Goal: Information Seeking & Learning: Learn about a topic

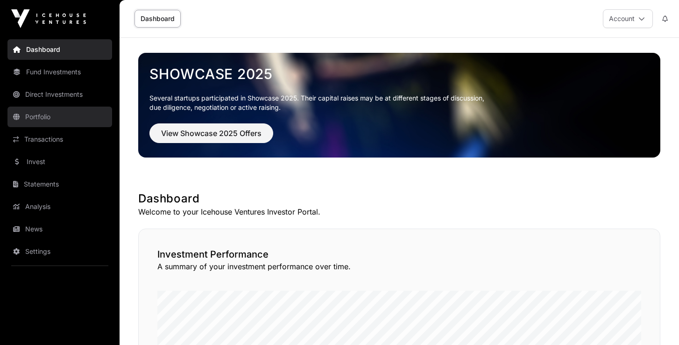
click at [48, 114] on link "Portfolio" at bounding box center [59, 117] width 105 height 21
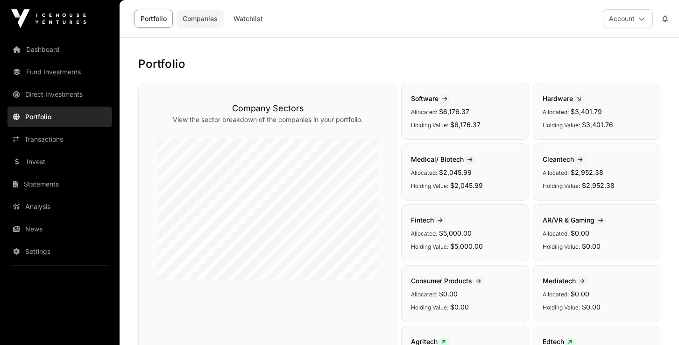
click at [208, 22] on link "Companies" at bounding box center [200, 19] width 47 height 18
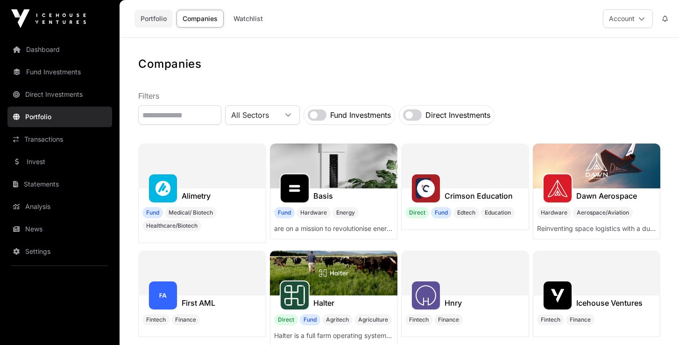
click at [156, 20] on link "Portfolio" at bounding box center [154, 19] width 38 height 18
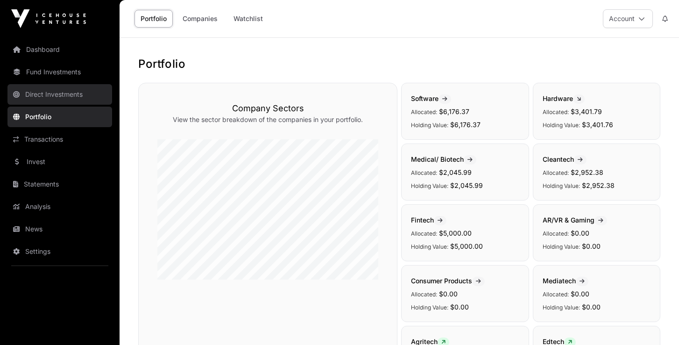
click at [57, 99] on link "Direct Investments" at bounding box center [59, 94] width 105 height 21
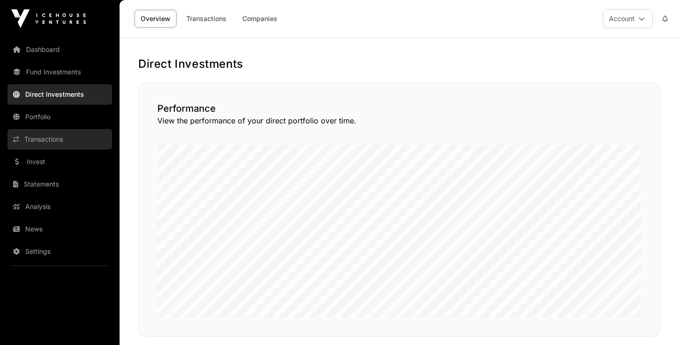
click at [45, 142] on link "Transactions" at bounding box center [59, 139] width 105 height 21
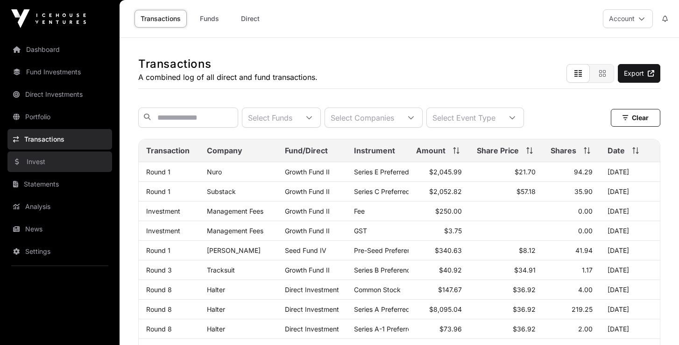
click at [29, 163] on link "Invest" at bounding box center [59, 161] width 105 height 21
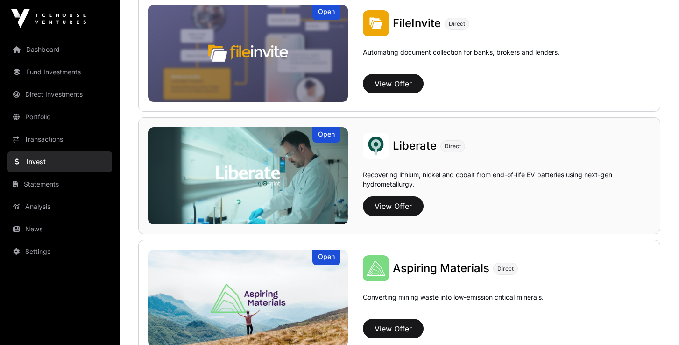
scroll to position [615, 0]
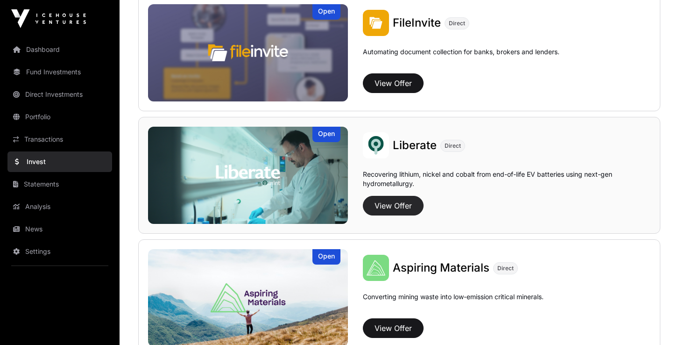
click at [392, 204] on button "View Offer" at bounding box center [393, 206] width 61 height 20
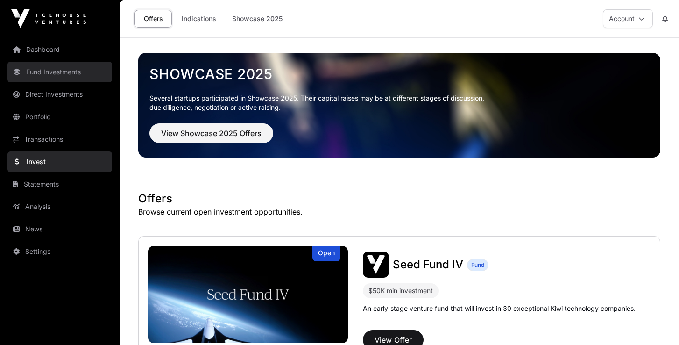
click at [32, 74] on link "Fund Investments" at bounding box center [59, 72] width 105 height 21
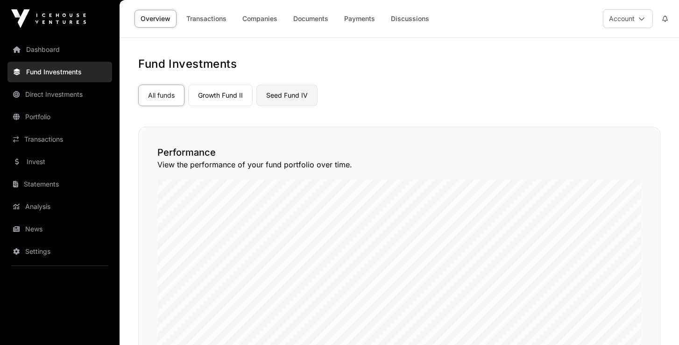
click at [291, 99] on link "Seed Fund IV" at bounding box center [286, 95] width 61 height 21
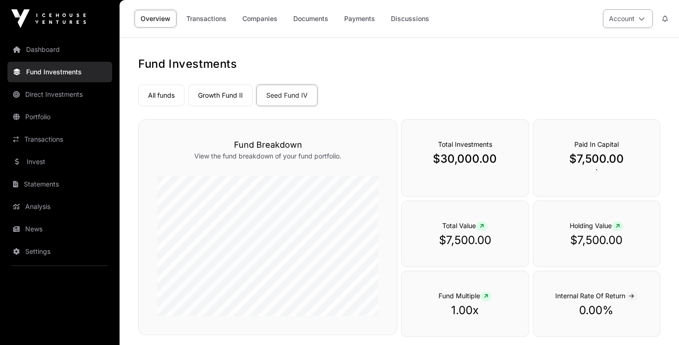
click at [639, 17] on icon at bounding box center [642, 18] width 7 height 7
